Goal: Contribute content: Contribute content

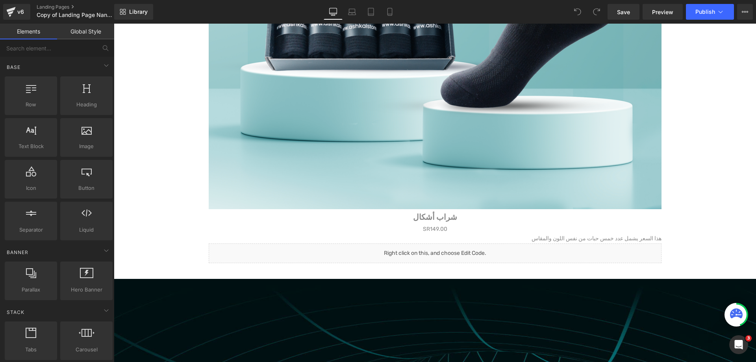
scroll to position [3270, 0]
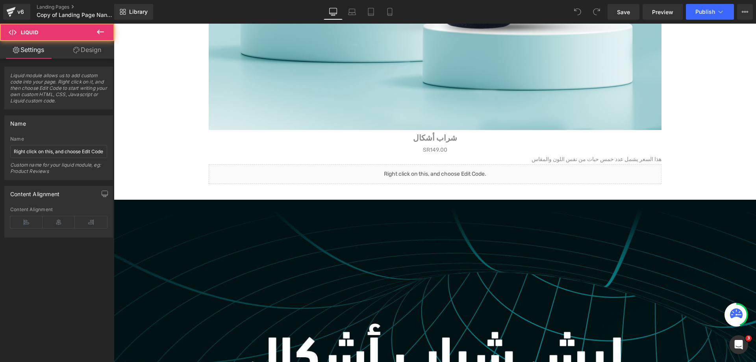
click at [498, 179] on div "Liquid" at bounding box center [435, 174] width 453 height 20
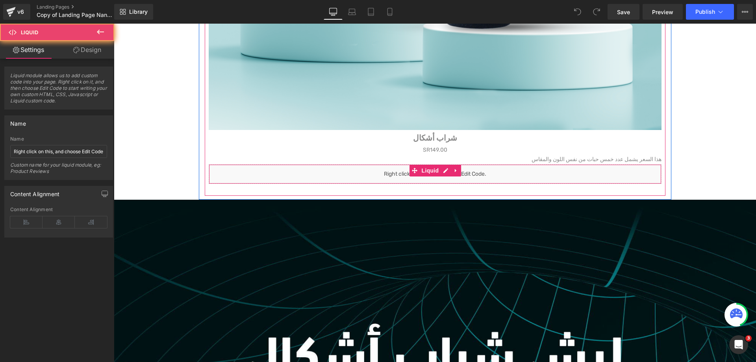
click at [498, 179] on div "Liquid" at bounding box center [435, 174] width 453 height 20
click at [432, 175] on span "Liquid" at bounding box center [430, 171] width 21 height 12
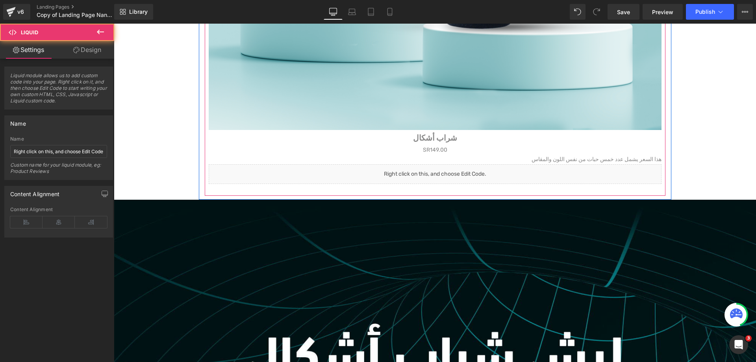
click at [445, 173] on icon at bounding box center [444, 170] width 4 height 5
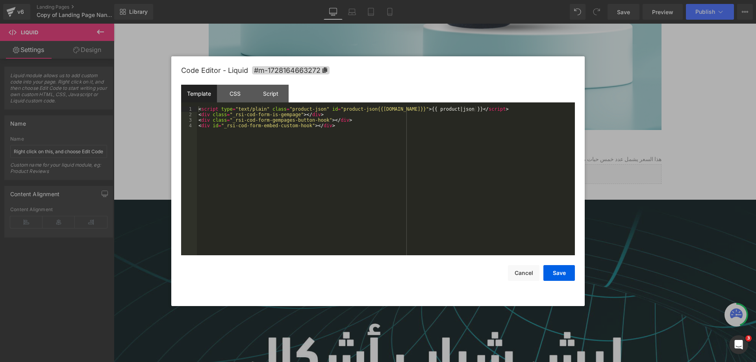
click at [409, 173] on div "< script type = "text/plain" class = "product-json" id = "product-json{{[DOMAIN…" at bounding box center [386, 186] width 378 height 160
click at [351, 149] on div "< script type = "text/plain" class = "product-json" id = "product-json{{[DOMAIN…" at bounding box center [386, 186] width 378 height 160
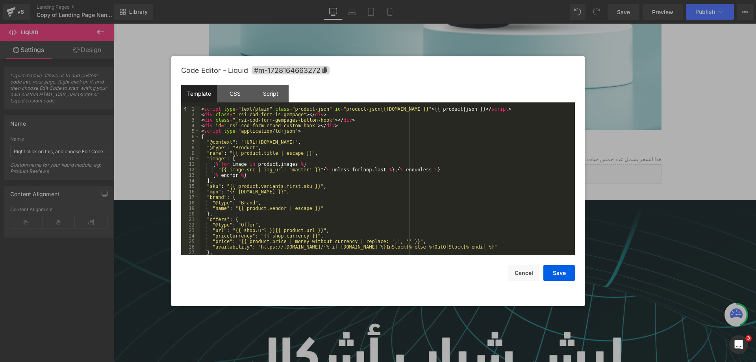
scroll to position [55, 0]
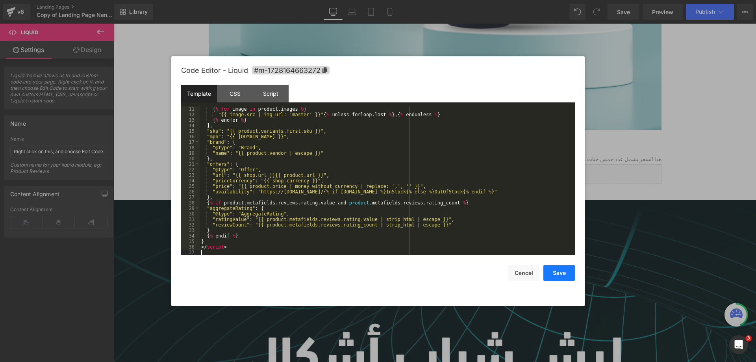
click at [561, 274] on button "Save" at bounding box center [560, 273] width 32 height 16
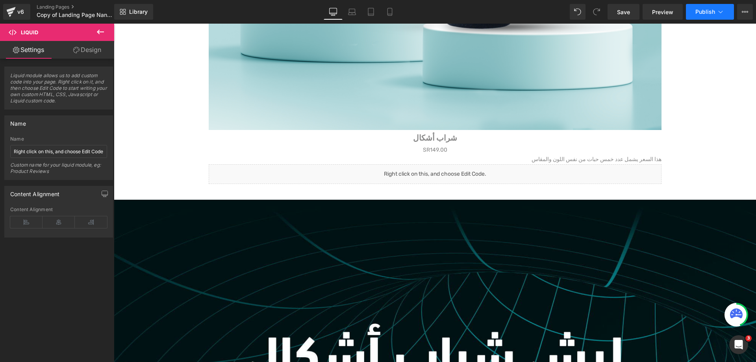
click at [706, 15] on span "Publish" at bounding box center [706, 12] width 20 height 6
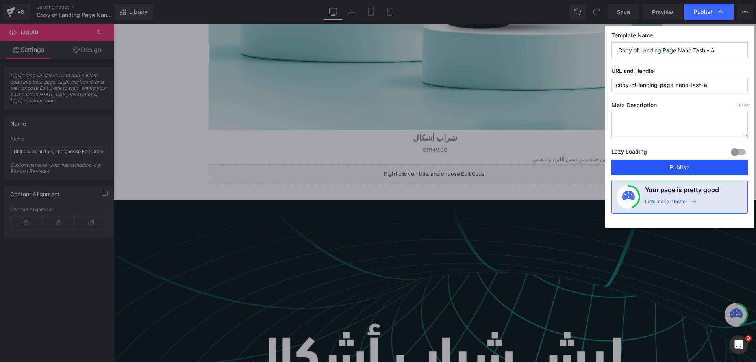
click at [700, 169] on button "Publish" at bounding box center [680, 168] width 136 height 16
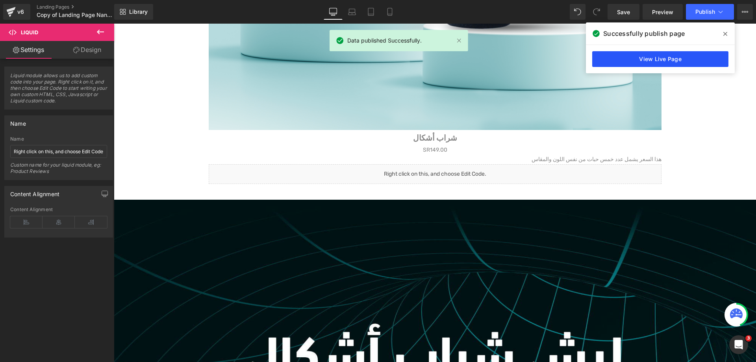
click at [695, 58] on link "View Live Page" at bounding box center [660, 59] width 136 height 16
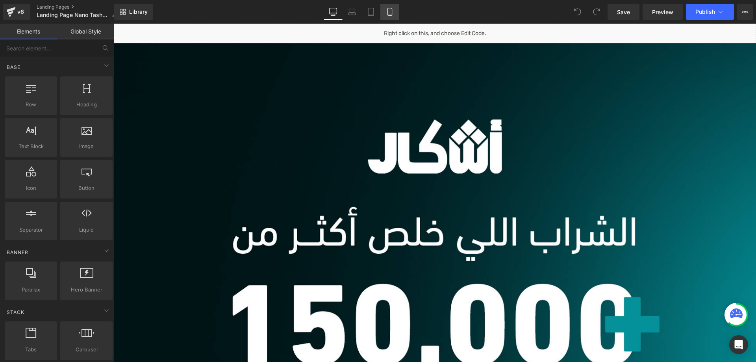
drag, startPoint x: 0, startPoint y: 0, endPoint x: 395, endPoint y: 10, distance: 394.8
click at [395, 10] on link "Mobile" at bounding box center [390, 12] width 19 height 16
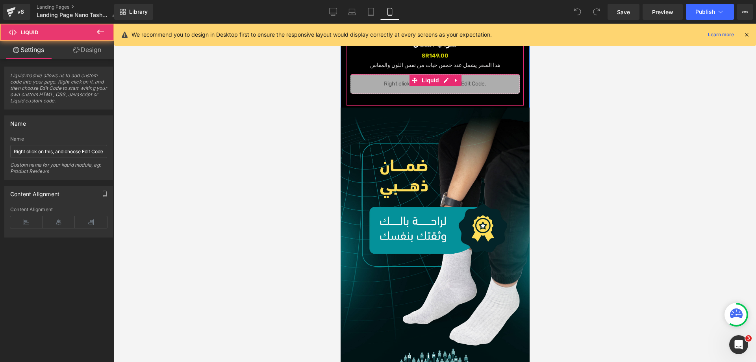
click at [507, 78] on div "Liquid" at bounding box center [434, 84] width 169 height 20
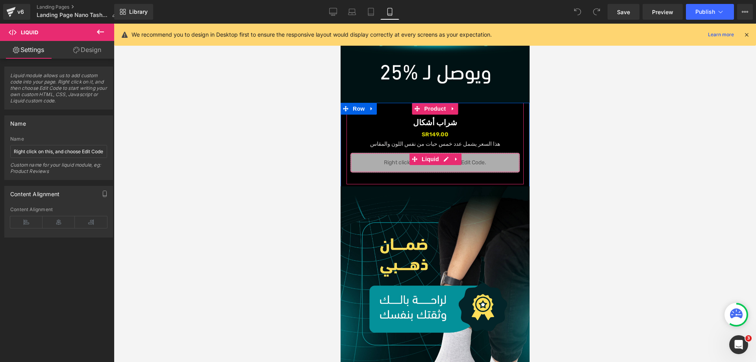
click at [507, 153] on div "Liquid" at bounding box center [434, 163] width 169 height 20
click at [445, 160] on icon at bounding box center [446, 159] width 6 height 6
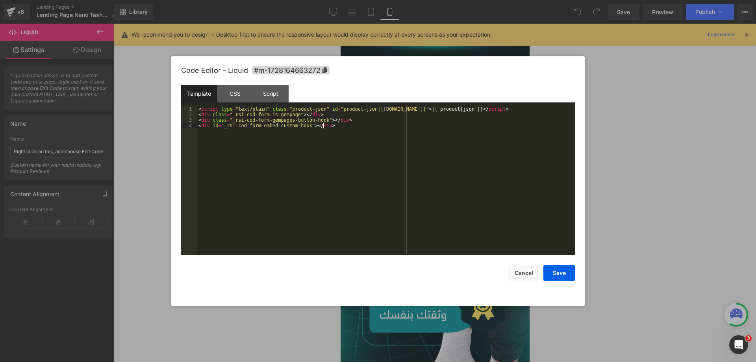
drag, startPoint x: 425, startPoint y: 158, endPoint x: 321, endPoint y: 150, distance: 103.5
click at [418, 157] on div "< script type = "text/plain" class = "product-json" id = "product-json{{[DOMAIN…" at bounding box center [386, 186] width 378 height 160
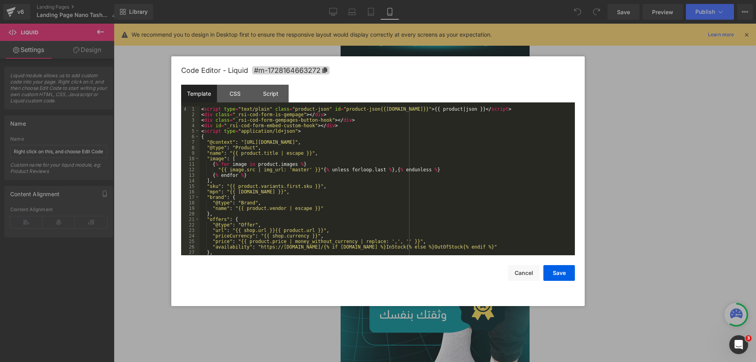
scroll to position [0, 0]
click at [529, 276] on button "Cancel" at bounding box center [524, 273] width 32 height 16
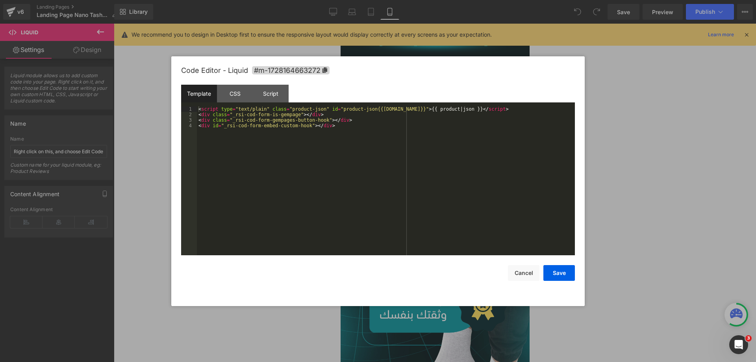
click at [447, 159] on link at bounding box center [444, 158] width 8 height 9
click at [532, 271] on button "Cancel" at bounding box center [524, 273] width 32 height 16
drag, startPoint x: 446, startPoint y: 156, endPoint x: 787, endPoint y: 182, distance: 341.7
click at [446, 156] on link at bounding box center [444, 158] width 8 height 9
click at [517, 275] on button "Cancel" at bounding box center [524, 273] width 32 height 16
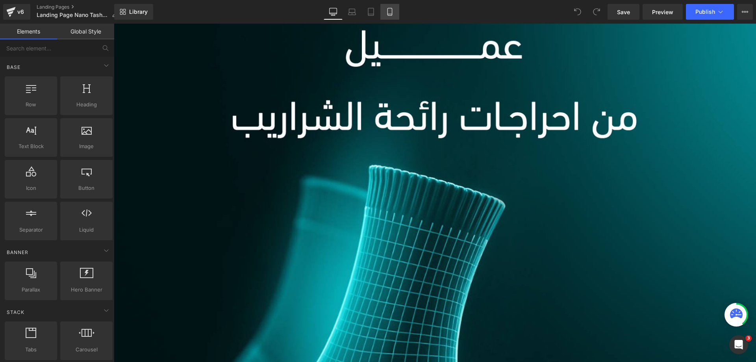
click at [396, 11] on link "Mobile" at bounding box center [390, 12] width 19 height 16
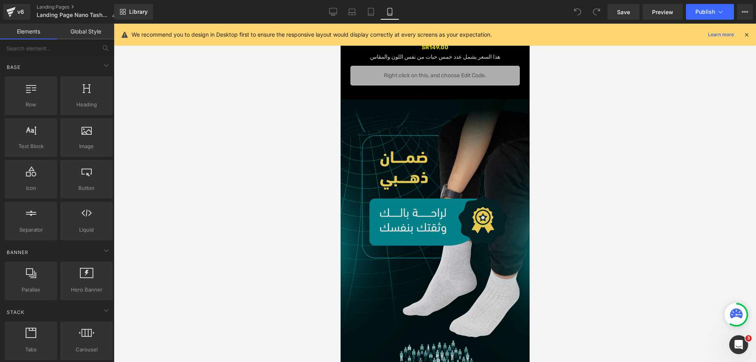
scroll to position [788, 0]
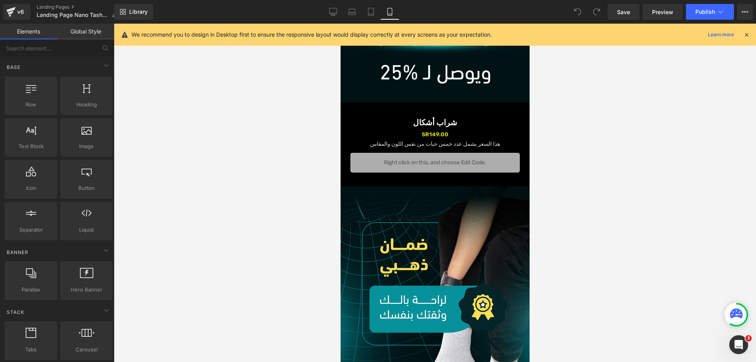
click at [340, 24] on div at bounding box center [340, 24] width 0 height 0
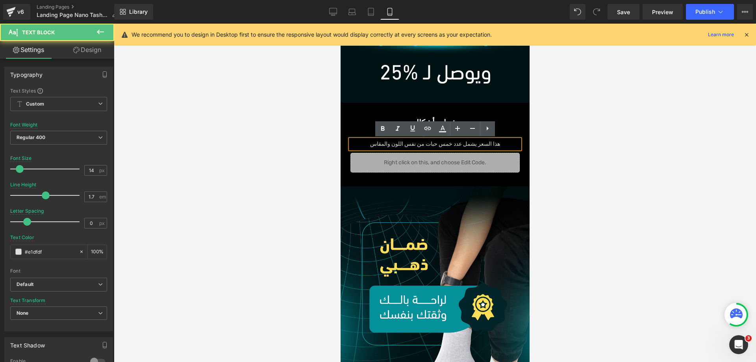
click at [508, 113] on div "Sale Off (P) Image شراب أشكال (P) Title SR149.00 SR149.00 (P) Price هذا السعر ي…" at bounding box center [434, 144] width 177 height 82
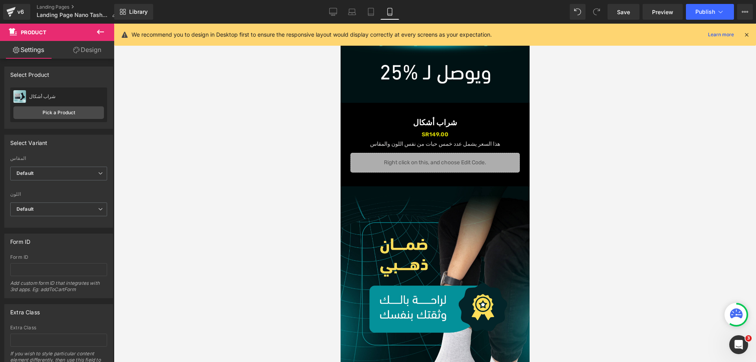
click at [499, 119] on h3 "شراب أشكال" at bounding box center [434, 122] width 169 height 15
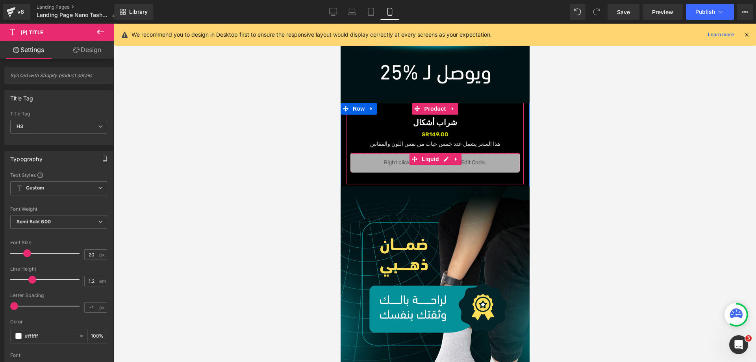
click at [462, 162] on div "Liquid" at bounding box center [434, 163] width 169 height 20
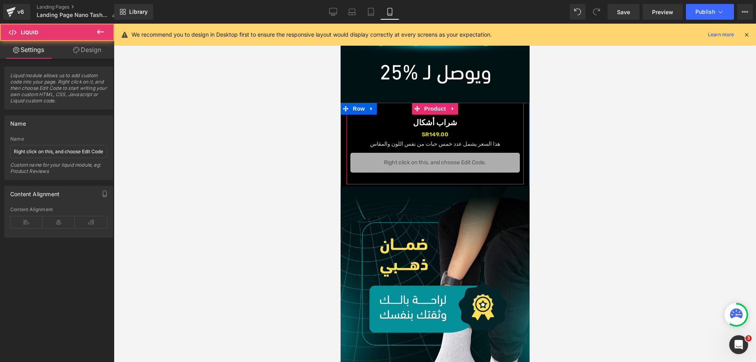
click at [443, 162] on link at bounding box center [444, 158] width 8 height 9
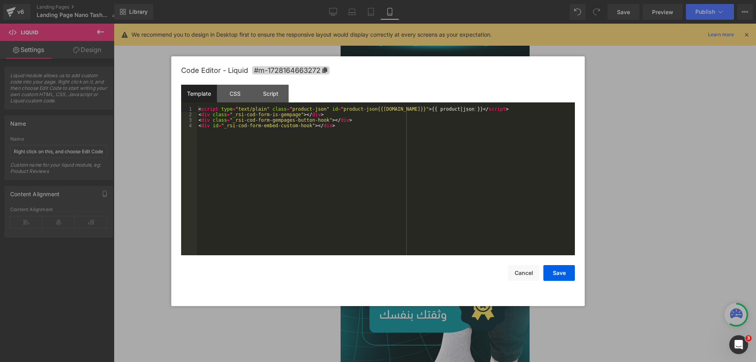
click at [391, 166] on div "< script type = "text/plain" class = "product-json" id = "product-json{{[DOMAIN…" at bounding box center [386, 186] width 378 height 160
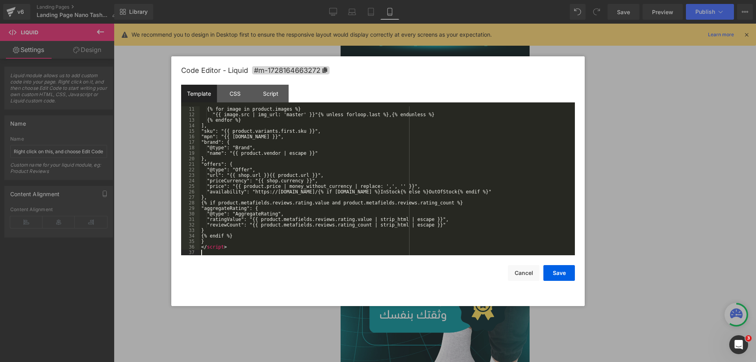
scroll to position [0, 0]
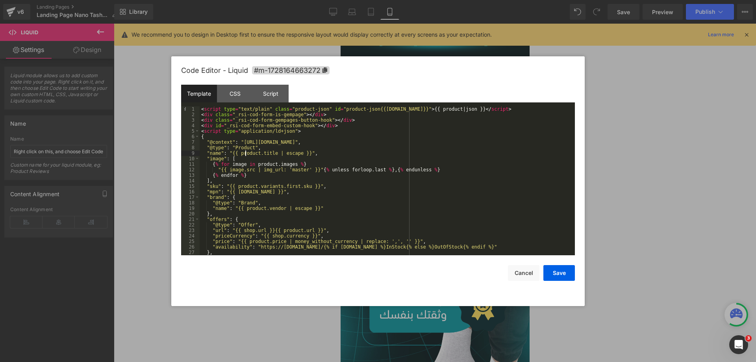
click at [244, 152] on div "< script type = "text/plain" class = "product-json" id = "product-json{{product…" at bounding box center [386, 186] width 372 height 160
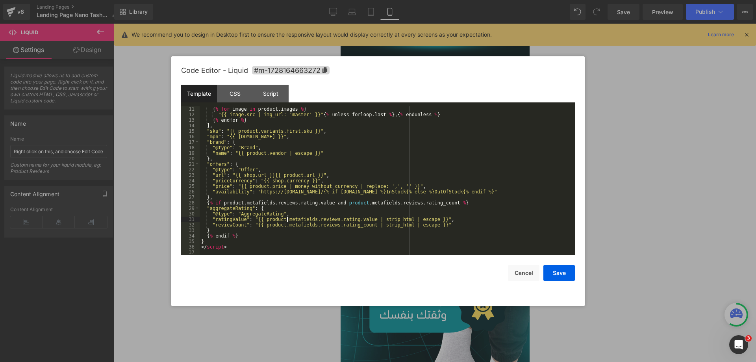
click at [287, 221] on div "{ % for image in product . images % } "{{ image.src | img_url: 'master' }}" { %…" at bounding box center [386, 186] width 372 height 160
click at [564, 278] on button "Save" at bounding box center [560, 273] width 32 height 16
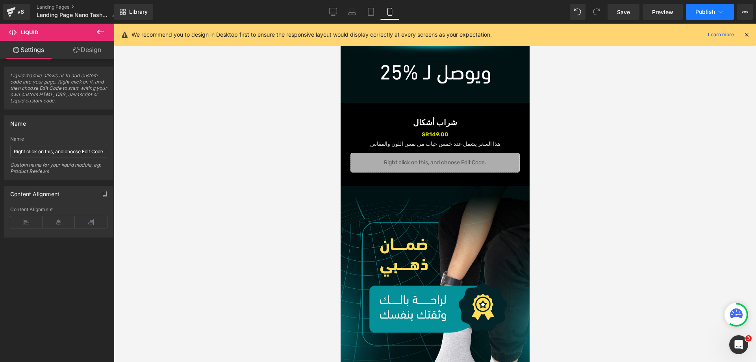
click at [708, 8] on button "Publish" at bounding box center [710, 12] width 48 height 16
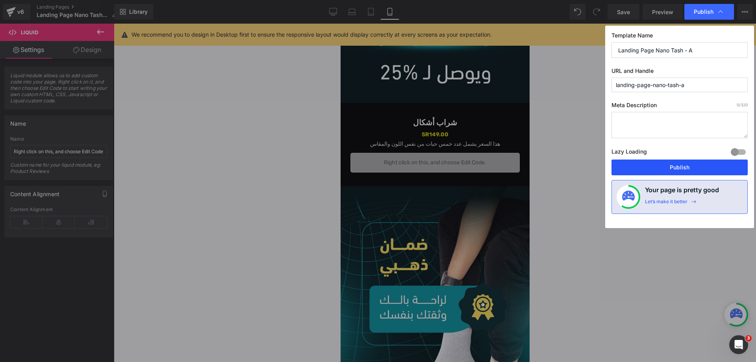
click at [666, 166] on button "Publish" at bounding box center [680, 168] width 136 height 16
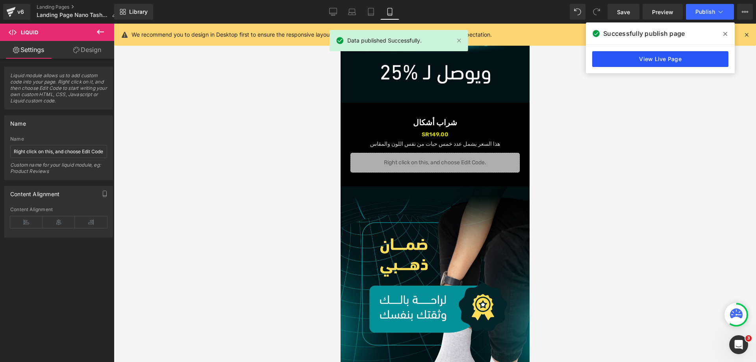
click at [641, 59] on link "View Live Page" at bounding box center [660, 59] width 136 height 16
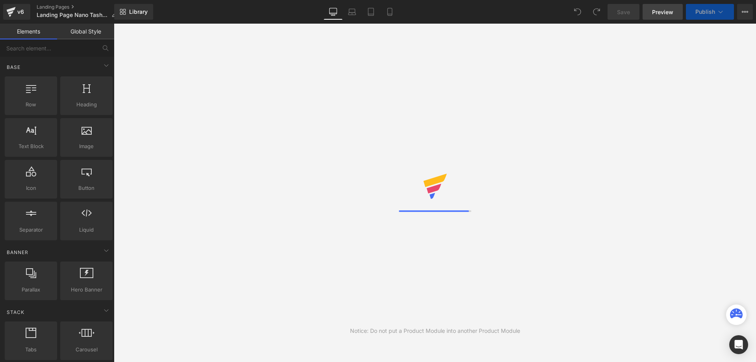
click at [669, 14] on span "Preview" at bounding box center [662, 12] width 21 height 8
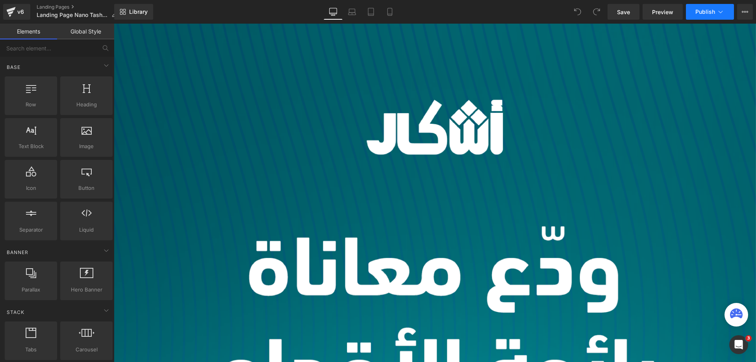
click at [727, 11] on button "Publish" at bounding box center [710, 12] width 48 height 16
click at [388, 8] on icon at bounding box center [390, 12] width 8 height 8
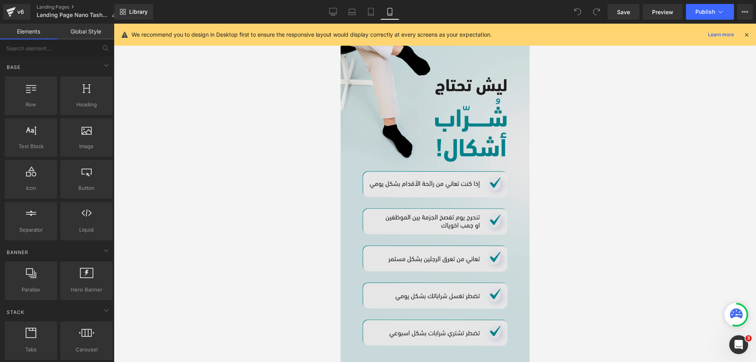
scroll to position [551, 0]
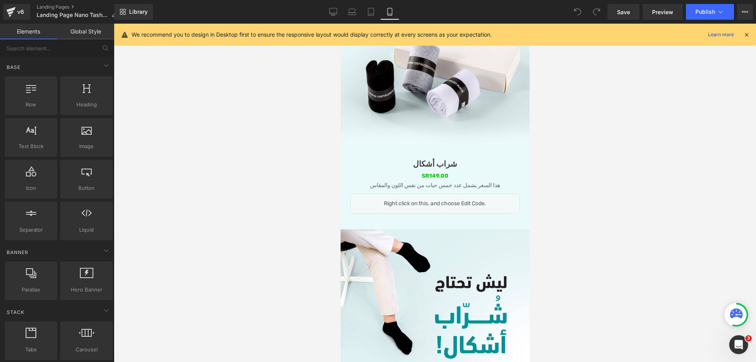
click at [507, 197] on div "Liquid" at bounding box center [434, 204] width 169 height 20
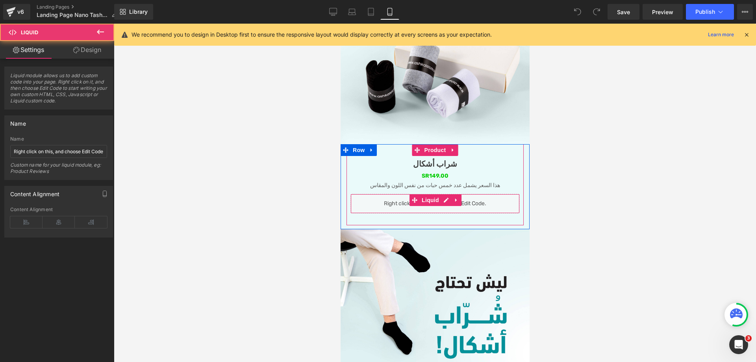
click at [507, 197] on div "Liquid" at bounding box center [434, 204] width 169 height 20
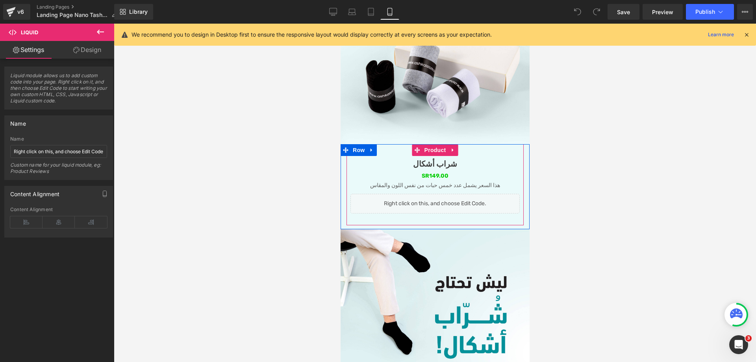
click at [446, 200] on link at bounding box center [444, 199] width 8 height 9
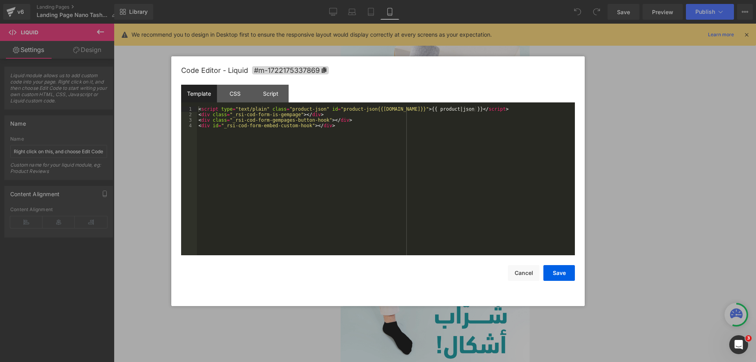
click at [370, 177] on div "< script type = "text/plain" class = "product-json" id = "product-json{{[DOMAIN…" at bounding box center [386, 186] width 378 height 160
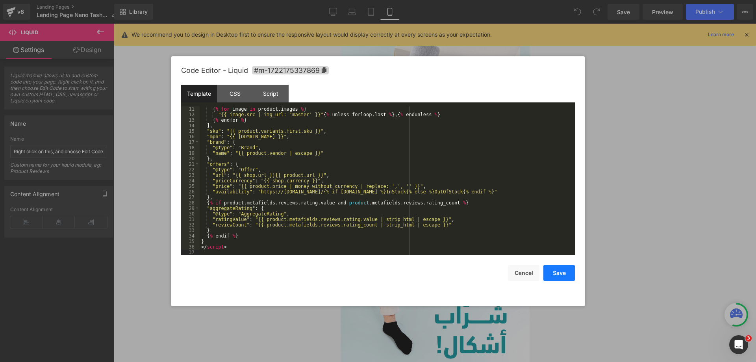
click at [554, 272] on button "Save" at bounding box center [560, 273] width 32 height 16
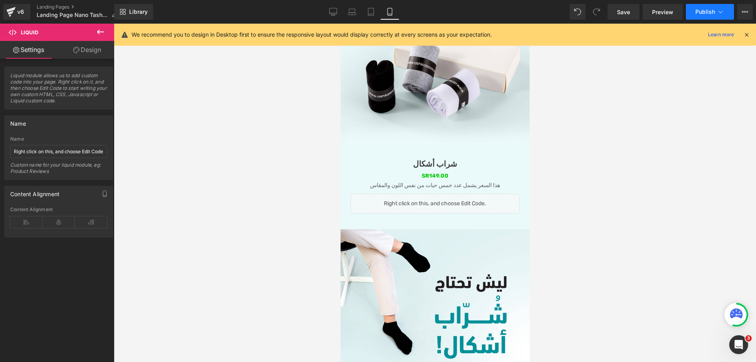
click at [699, 9] on span "Publish" at bounding box center [706, 12] width 20 height 6
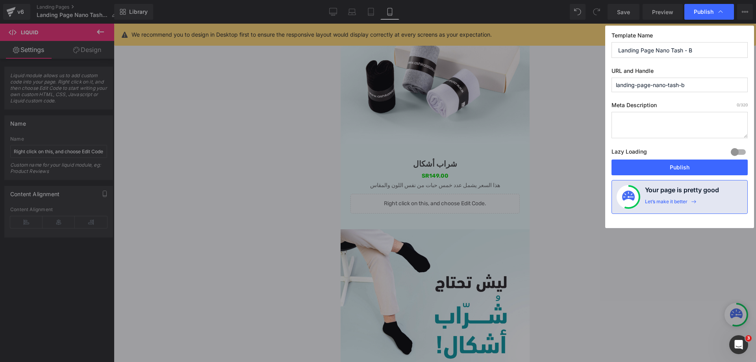
click at [660, 158] on div "Lazy Loading Build Upgrade plan to unlock" at bounding box center [680, 153] width 136 height 13
click at [660, 165] on button "Publish" at bounding box center [680, 168] width 136 height 16
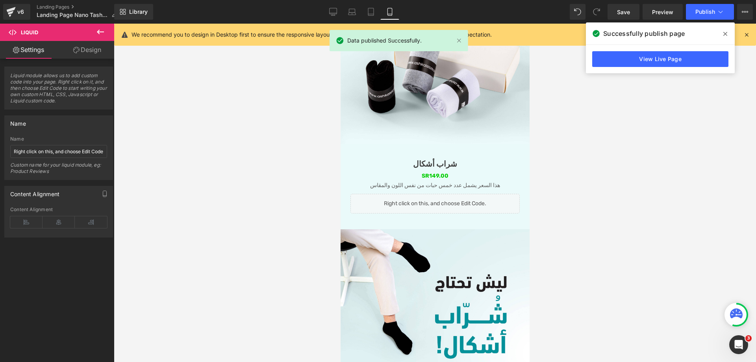
click at [630, 63] on link "View Live Page" at bounding box center [660, 59] width 136 height 16
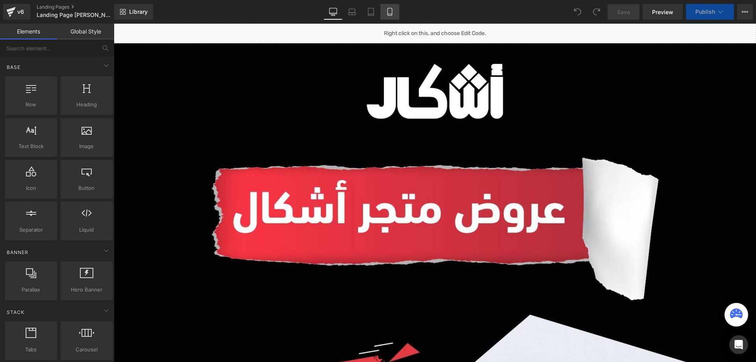
click at [392, 11] on icon at bounding box center [390, 11] width 4 height 7
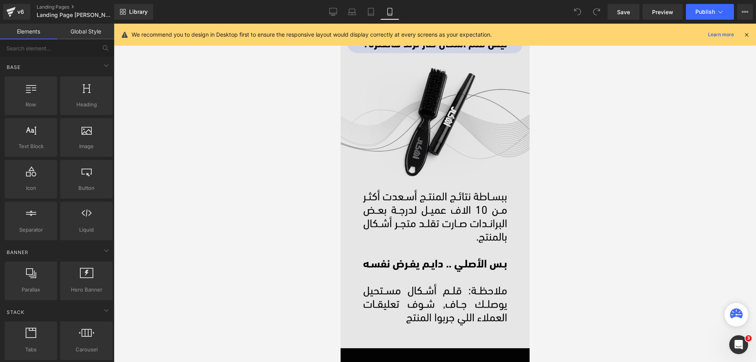
scroll to position [1142, 0]
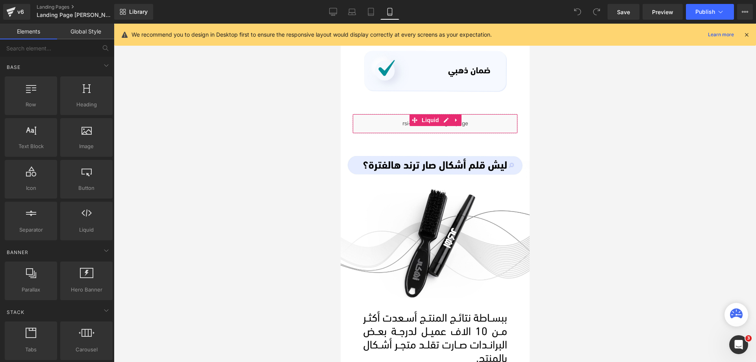
click at [512, 124] on div "Liquid" at bounding box center [434, 124] width 165 height 20
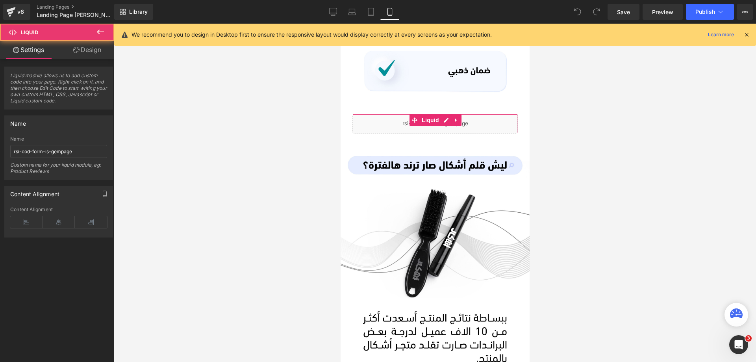
click at [512, 124] on div "Liquid" at bounding box center [434, 124] width 165 height 20
click at [446, 120] on icon at bounding box center [446, 120] width 6 height 6
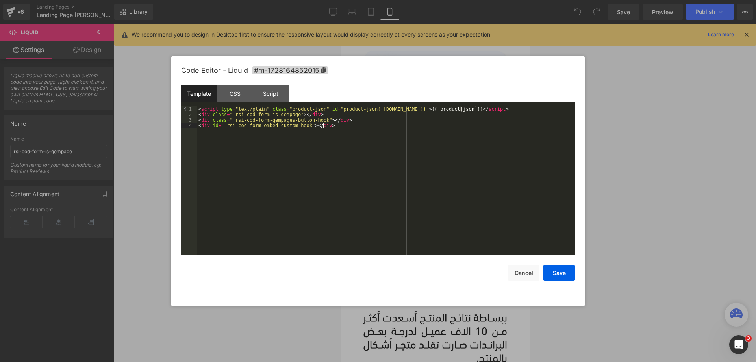
click at [357, 148] on div "< script type = "text/plain" class = "product-json" id = "product-json{{[DOMAIN…" at bounding box center [386, 186] width 378 height 160
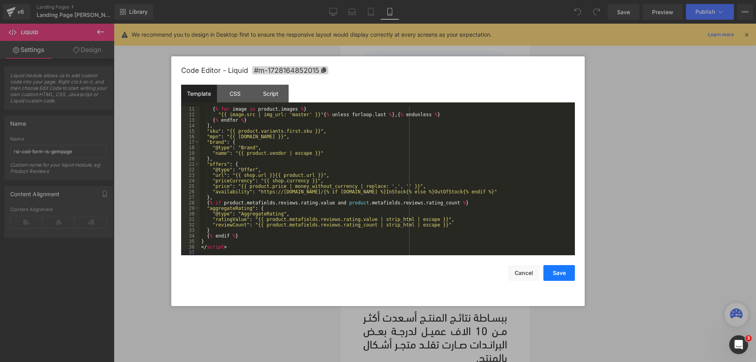
click at [561, 273] on button "Save" at bounding box center [560, 273] width 32 height 16
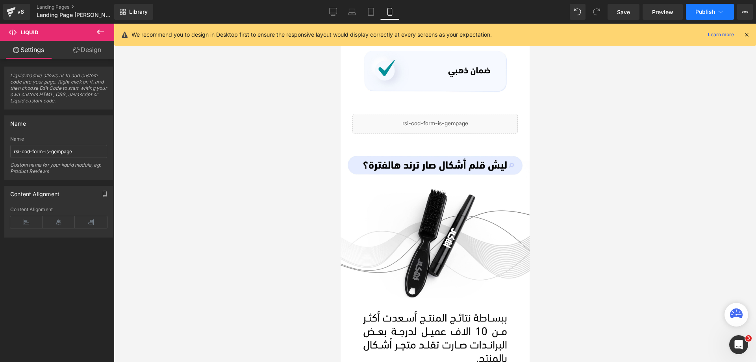
click at [703, 11] on span "Publish" at bounding box center [706, 12] width 20 height 6
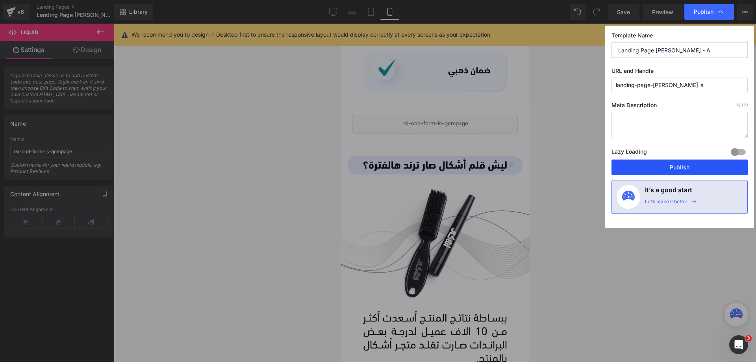
click at [679, 171] on button "Publish" at bounding box center [680, 168] width 136 height 16
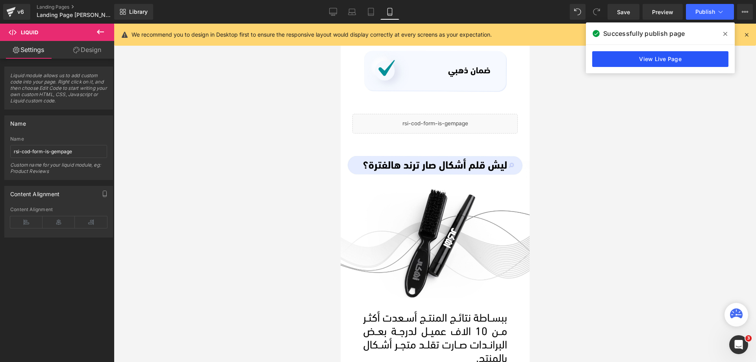
click at [658, 54] on link "View Live Page" at bounding box center [660, 59] width 136 height 16
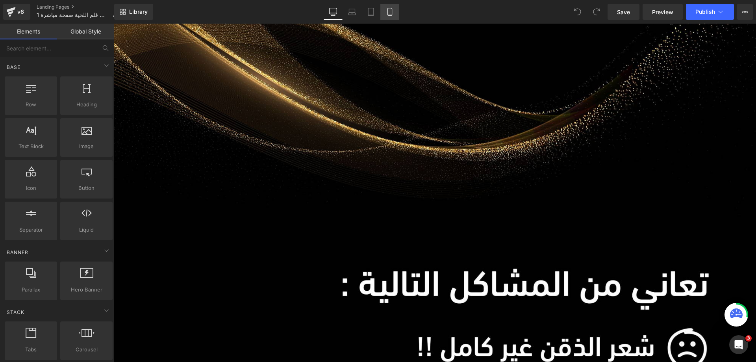
click at [397, 9] on link "Mobile" at bounding box center [390, 12] width 19 height 16
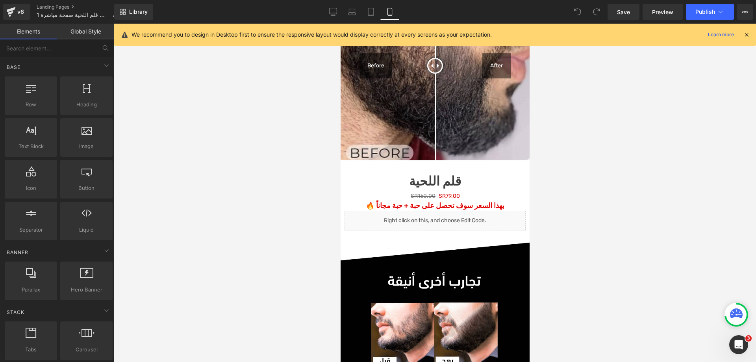
scroll to position [729, 0]
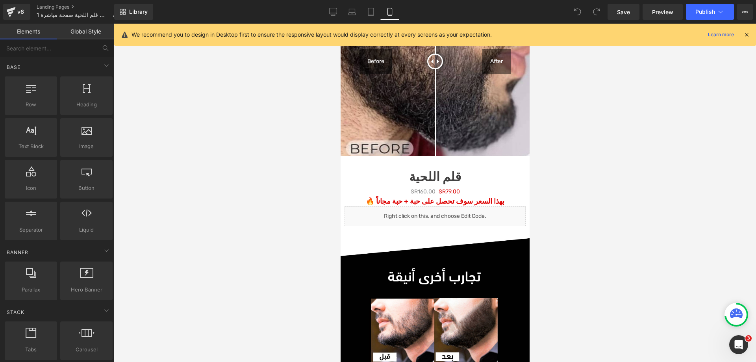
click at [504, 217] on div "Liquid" at bounding box center [434, 216] width 181 height 20
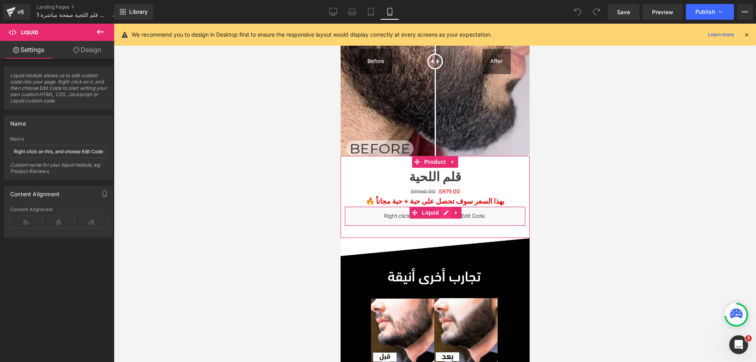
click at [446, 212] on link at bounding box center [446, 213] width 10 height 12
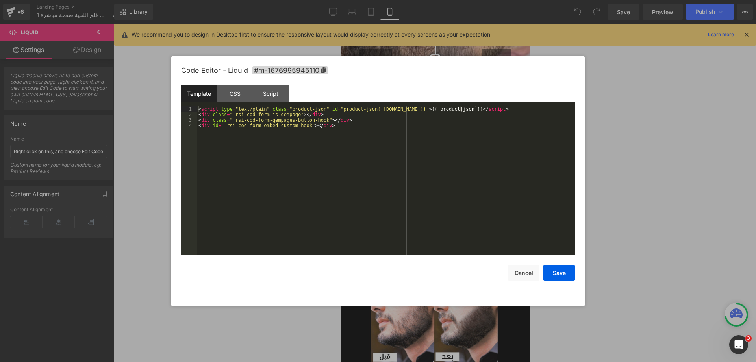
click at [373, 171] on div "< script type = "text/plain" class = "product-json" id = "product-json{{[DOMAIN…" at bounding box center [386, 186] width 378 height 160
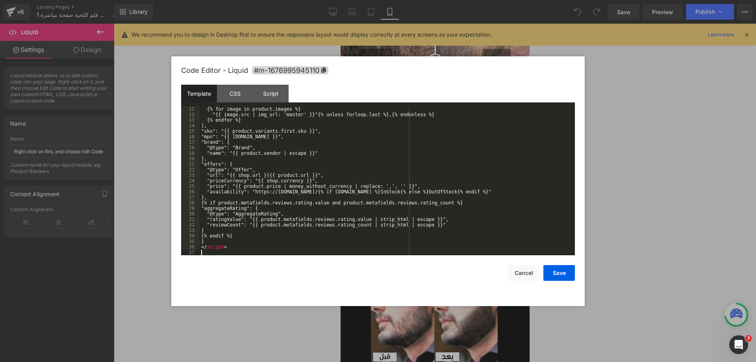
scroll to position [55, 0]
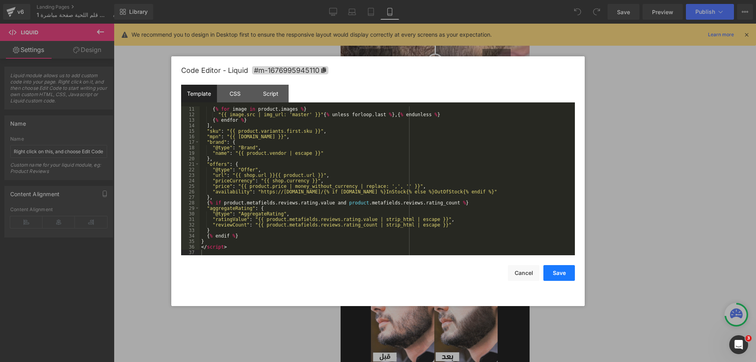
click at [555, 271] on button "Save" at bounding box center [560, 273] width 32 height 16
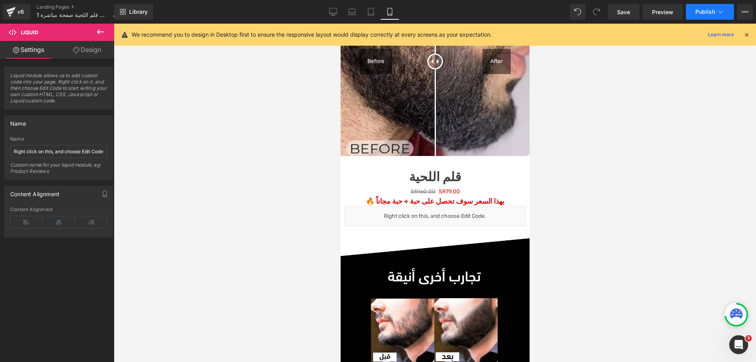
click at [699, 11] on span "Publish" at bounding box center [706, 12] width 20 height 6
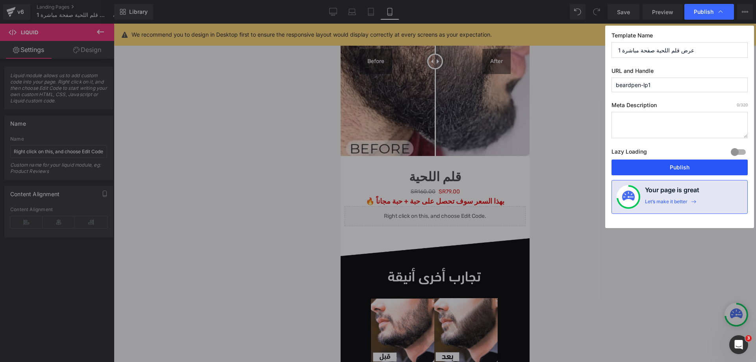
click at [667, 164] on button "Publish" at bounding box center [680, 168] width 136 height 16
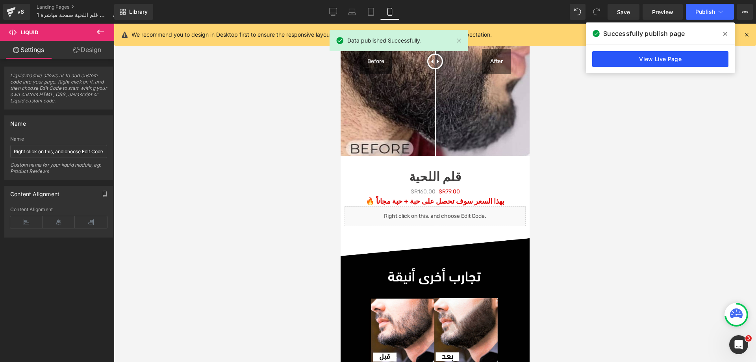
click at [670, 52] on link "View Live Page" at bounding box center [660, 59] width 136 height 16
